Goal: Task Accomplishment & Management: Use online tool/utility

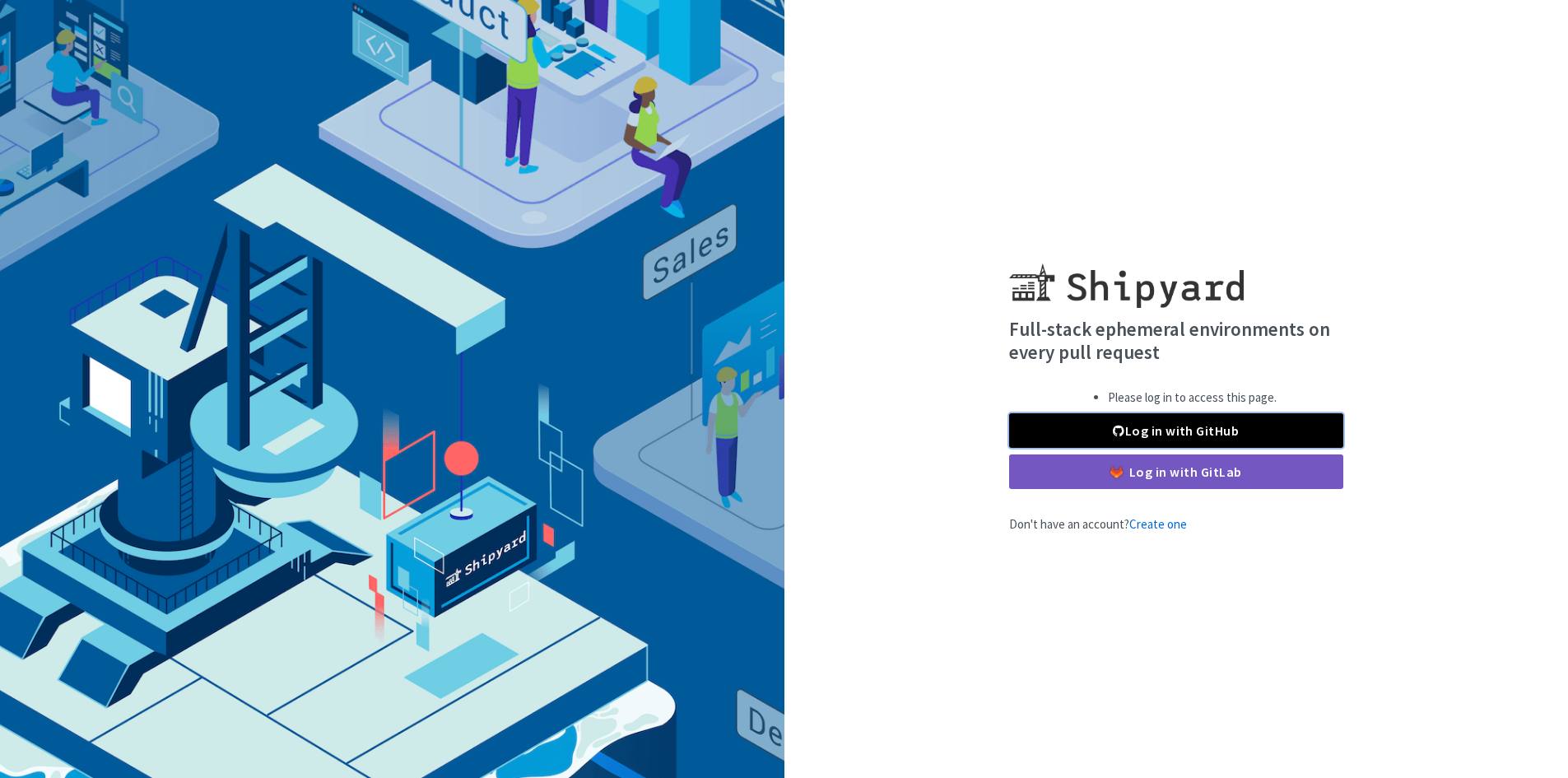
click at [1107, 437] on link "Log in with GitHub" at bounding box center [1176, 430] width 334 height 34
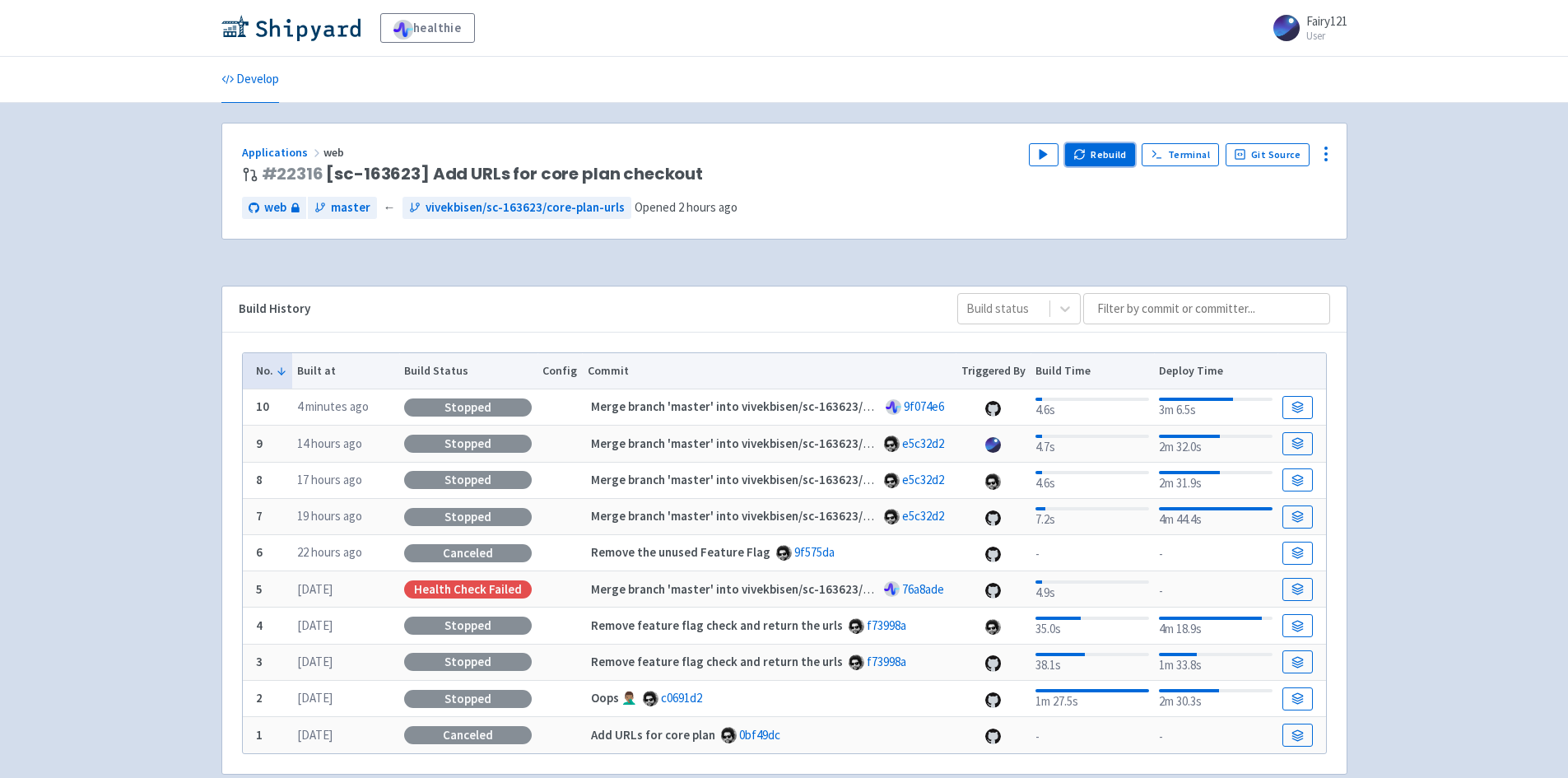
click at [1102, 154] on button "Rebuild" at bounding box center [1100, 154] width 71 height 23
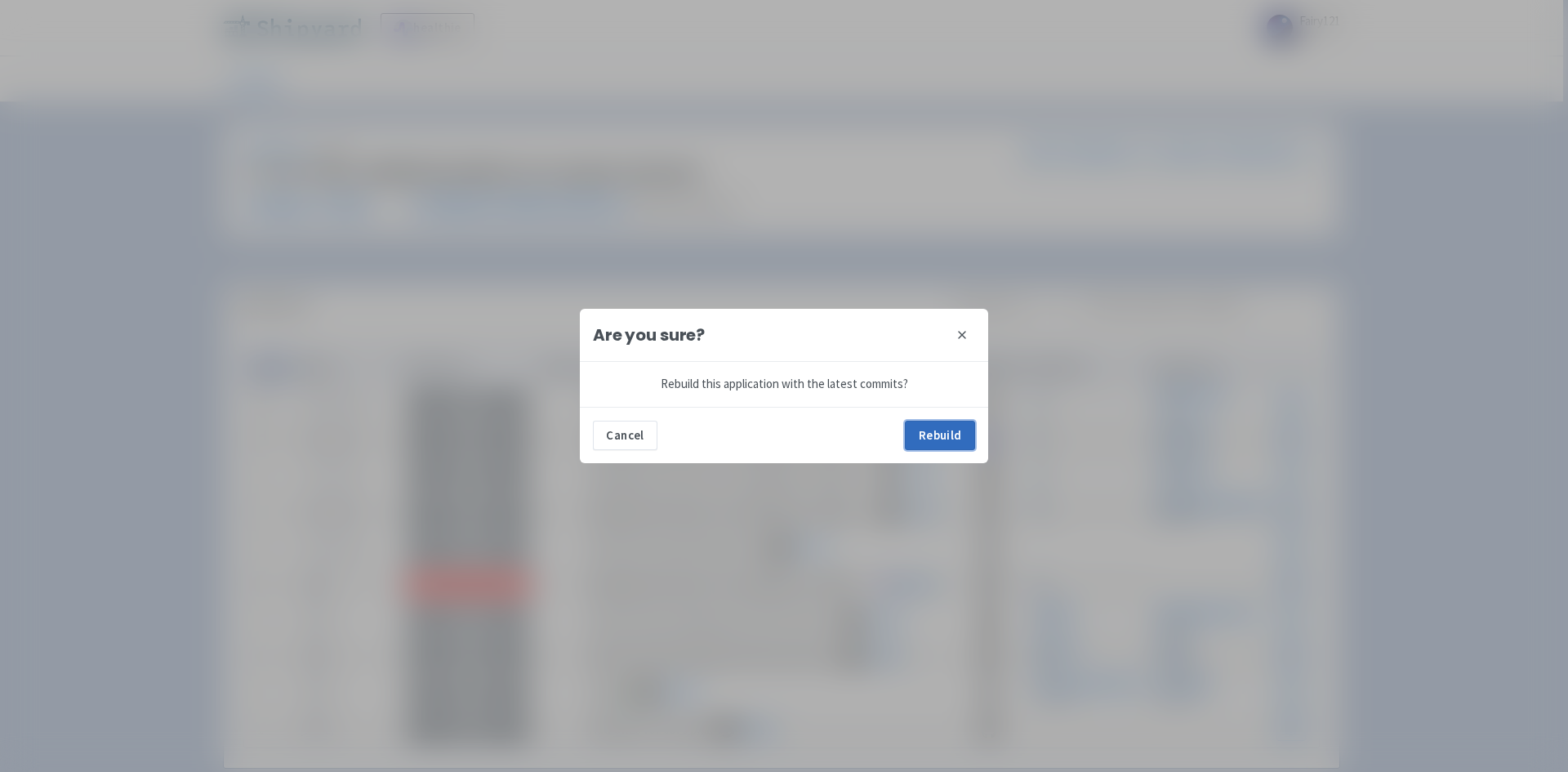
click at [941, 444] on button "Rebuild" at bounding box center [940, 435] width 70 height 29
